Goal: Information Seeking & Learning: Learn about a topic

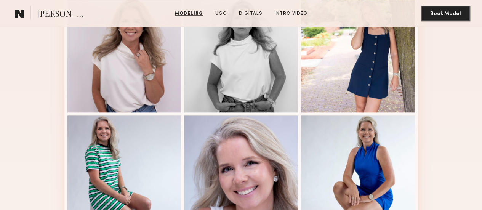
click at [22, 125] on div "Modeling Portfolio" at bounding box center [241, 42] width 482 height 397
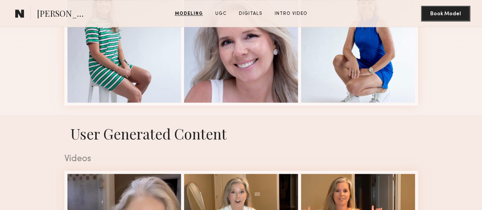
scroll to position [458, 0]
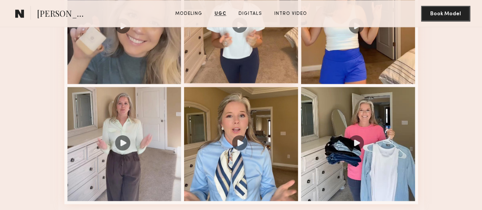
scroll to position [788, 0]
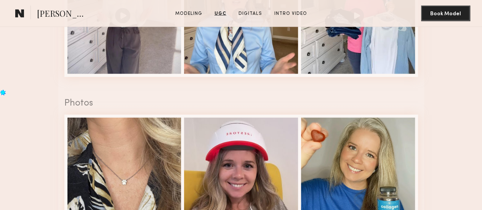
click at [2, 84] on nb-model-profile-ugc-container "User Generated Content Videos 1 of 6 Photos 1 of 6" at bounding box center [241, 72] width 482 height 577
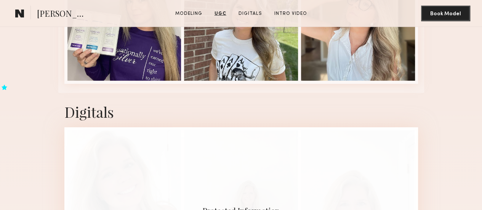
scroll to position [1068, 0]
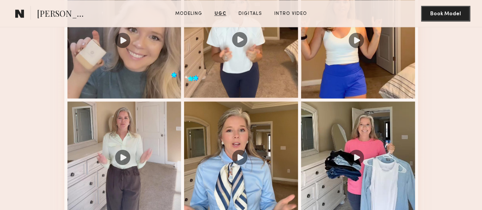
scroll to position [610, 0]
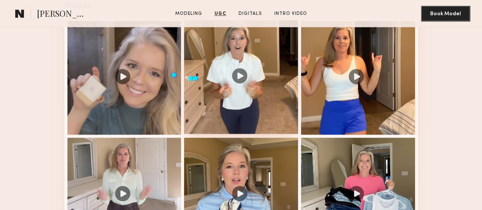
click at [243, 121] on div at bounding box center [241, 77] width 114 height 114
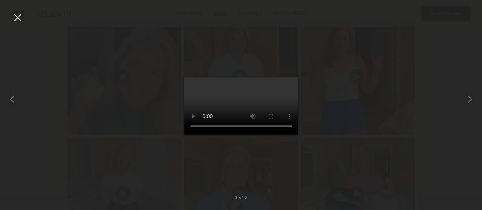
click at [362, 105] on div at bounding box center [241, 99] width 482 height 174
click at [16, 10] on nb-gallery-light "2 of 6" at bounding box center [241, 105] width 482 height 210
click at [20, 18] on div at bounding box center [17, 17] width 12 height 12
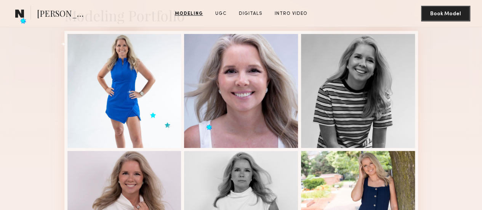
scroll to position [178, 0]
click at [0, 109] on div "Modeling Portfolio" at bounding box center [241, 195] width 482 height 397
click at [19, 99] on div "Modeling Portfolio" at bounding box center [241, 195] width 482 height 397
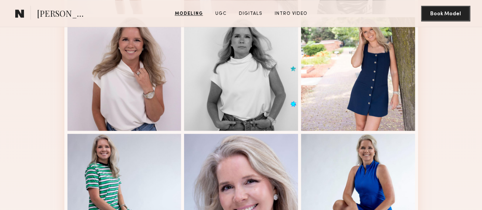
scroll to position [330, 0]
